Goal: Use online tool/utility: Use online tool/utility

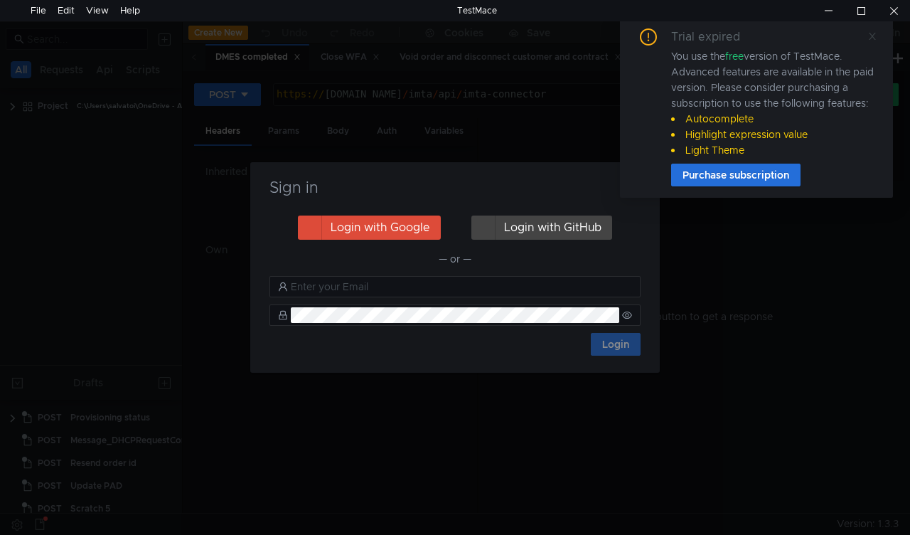
click at [876, 34] on icon at bounding box center [872, 36] width 10 height 10
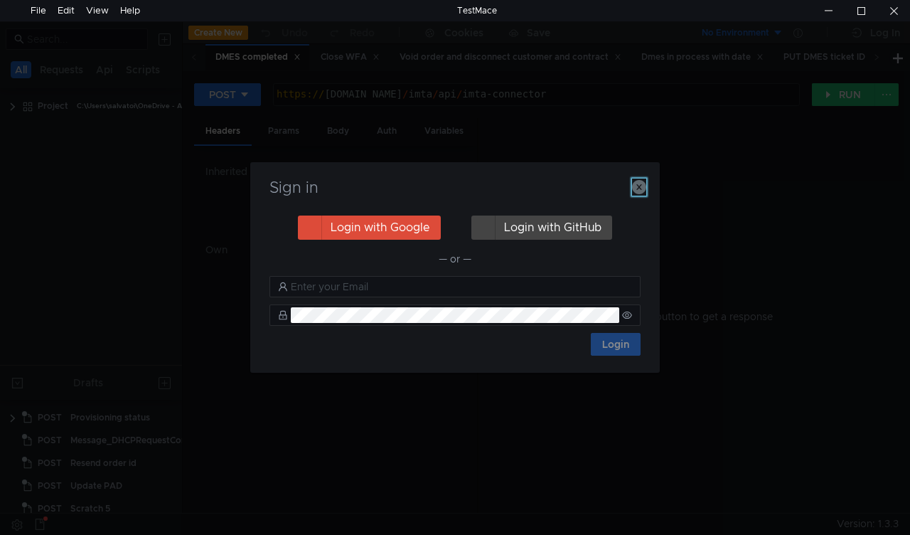
click at [642, 181] on icon "button" at bounding box center [639, 187] width 14 height 14
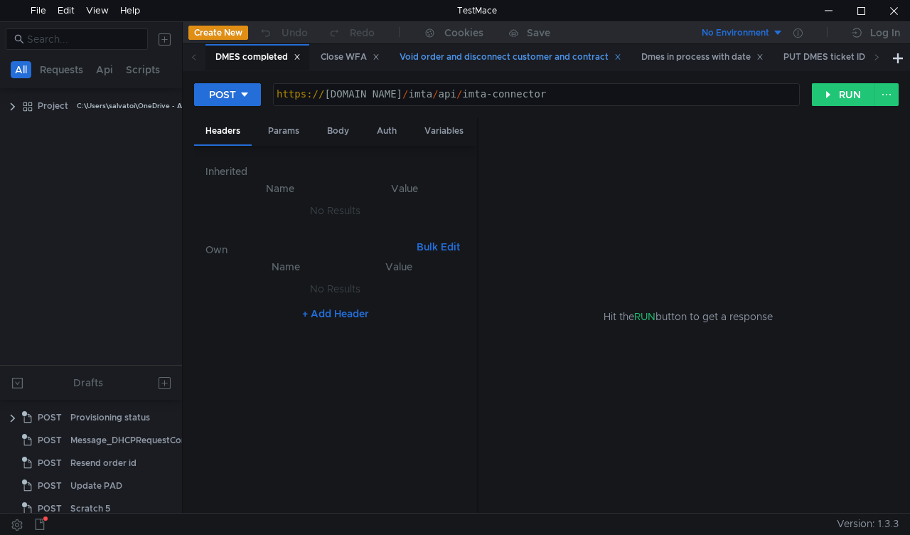
click at [513, 57] on div "Void order and disconnect customer and contract" at bounding box center [510, 57] width 222 height 15
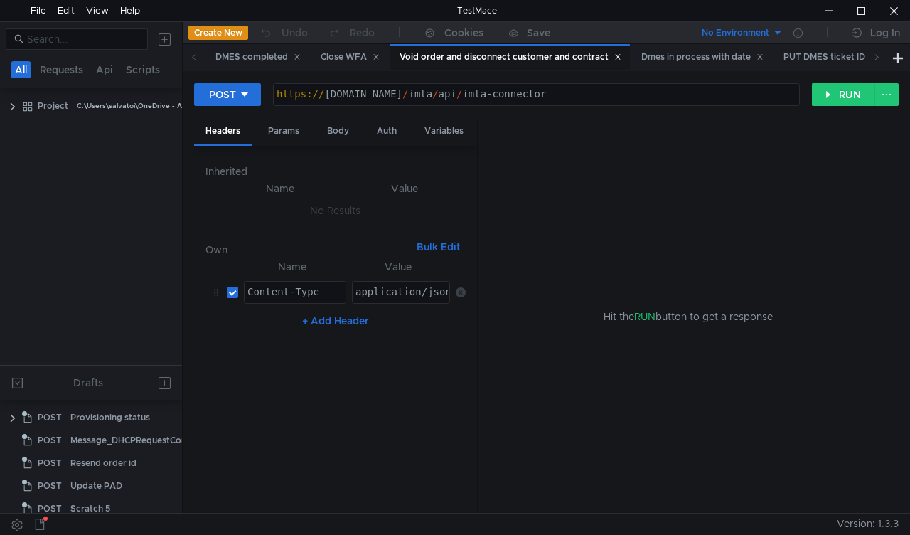
click at [513, 57] on div "Void order and disconnect customer and contract" at bounding box center [510, 57] width 222 height 15
click at [341, 132] on div "Body" at bounding box center [338, 131] width 45 height 26
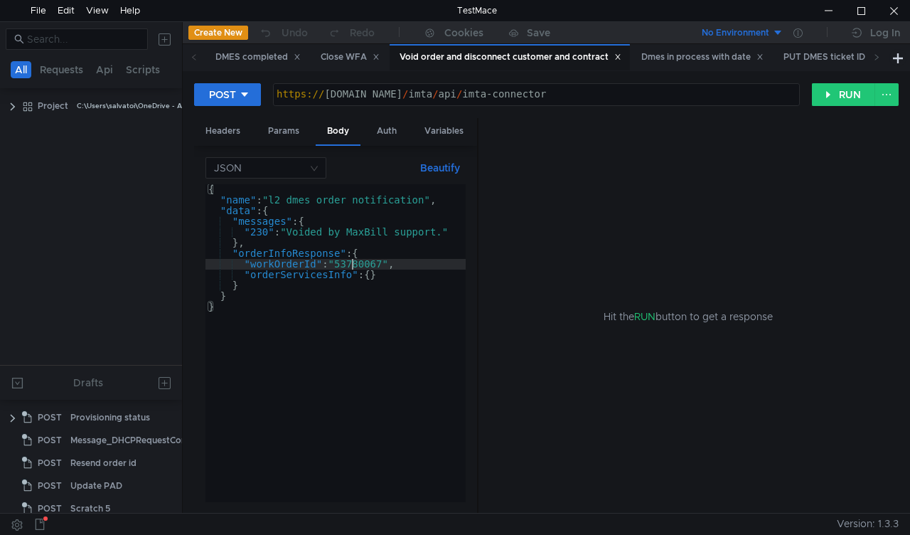
click at [350, 264] on div "{ "name" : "l2_dmes_order_notification" , "data" : { "messages" : { "230" : "Vo…" at bounding box center [335, 353] width 260 height 339
paste textarea "4539114"
type textarea ""workOrderId": "54539114","
click at [843, 101] on button "RUN" at bounding box center [843, 94] width 63 height 23
